Goal: Find specific page/section: Find specific page/section

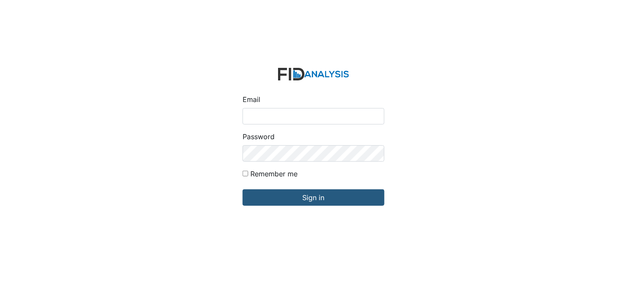
click at [334, 117] on input "Email" at bounding box center [314, 116] width 142 height 16
type input "[EMAIL_ADDRESS][DOMAIN_NAME]"
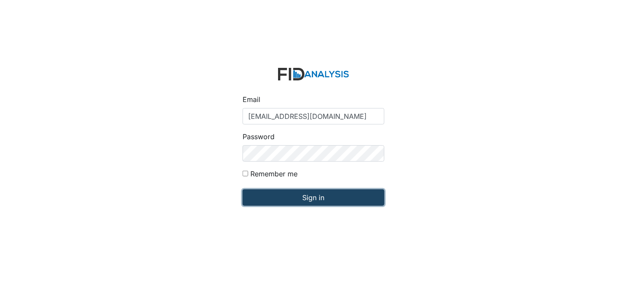
click at [311, 198] on input "Sign in" at bounding box center [314, 197] width 142 height 16
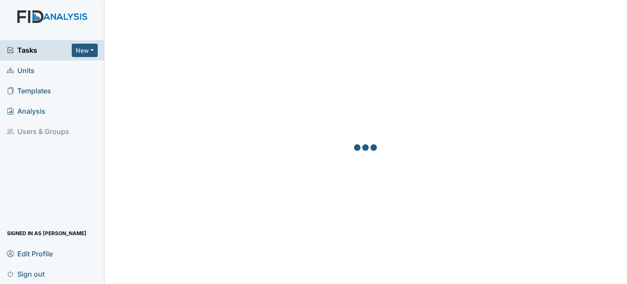
click at [25, 74] on span "Units" at bounding box center [21, 70] width 28 height 13
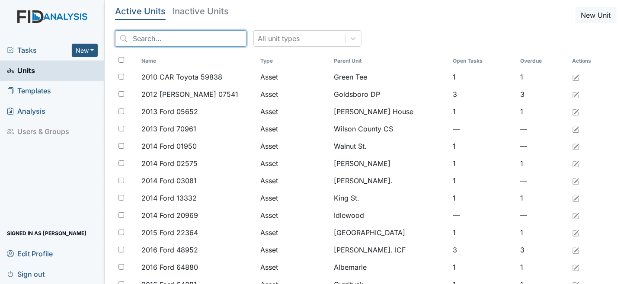
click at [186, 38] on input "search" at bounding box center [181, 38] width 132 height 16
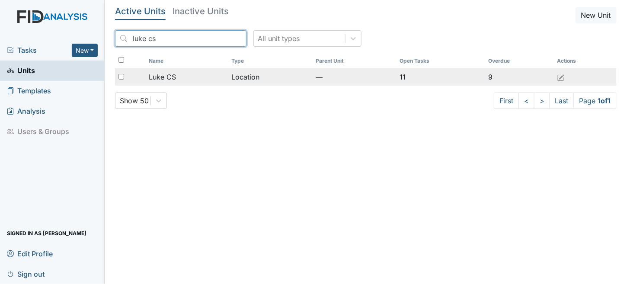
type input "luke cs"
click at [254, 78] on td "Location" at bounding box center [270, 76] width 85 height 17
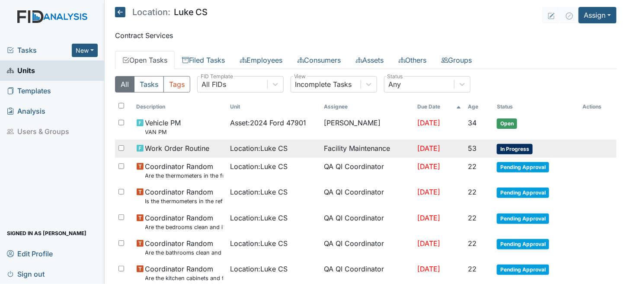
click at [231, 150] on span "Location : Luke CS" at bounding box center [259, 148] width 58 height 10
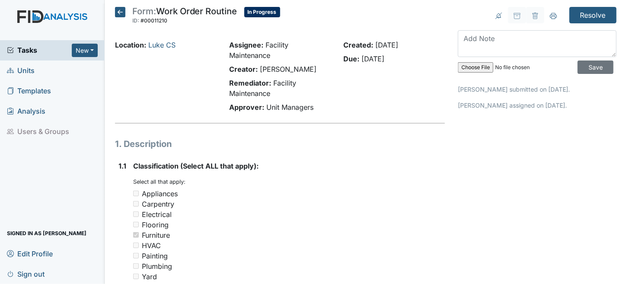
click at [120, 11] on icon at bounding box center [120, 12] width 10 height 10
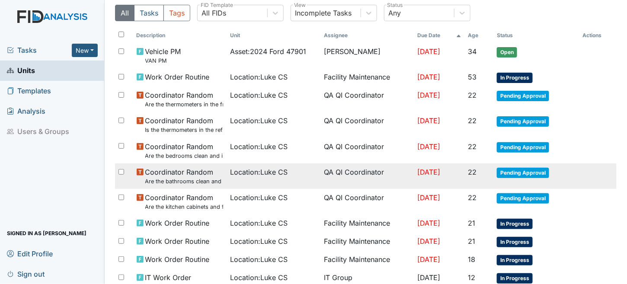
scroll to position [56, 0]
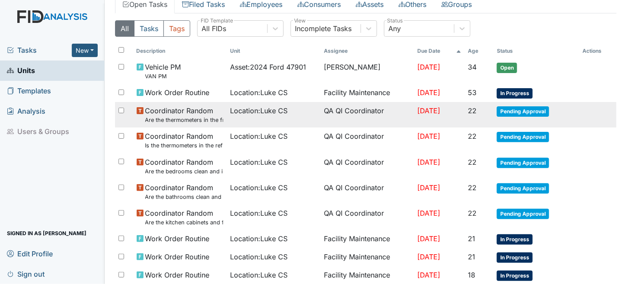
click at [242, 114] on span "Location : Luke CS" at bounding box center [259, 111] width 58 height 10
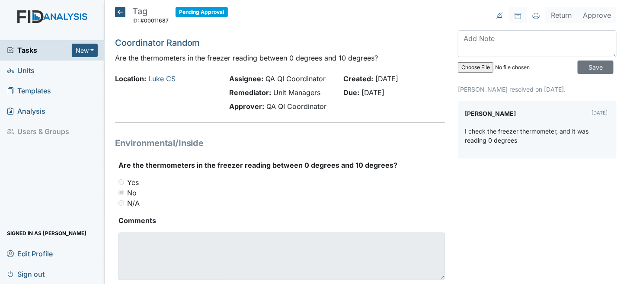
click at [121, 13] on icon at bounding box center [120, 12] width 10 height 10
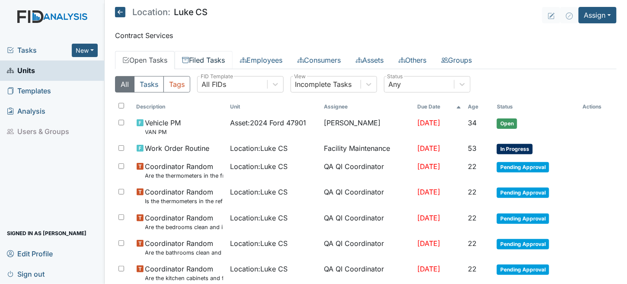
click at [209, 59] on link "Filed Tasks" at bounding box center [204, 60] width 58 height 18
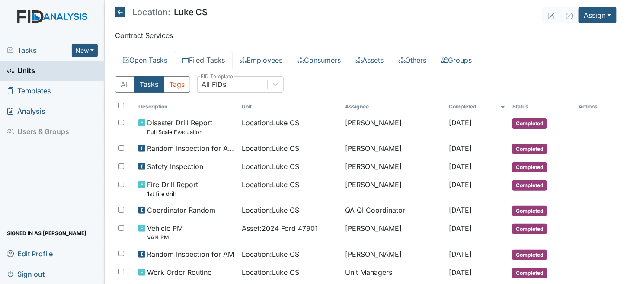
click at [34, 278] on span "Sign out" at bounding box center [26, 273] width 38 height 13
